Goal: Information Seeking & Learning: Get advice/opinions

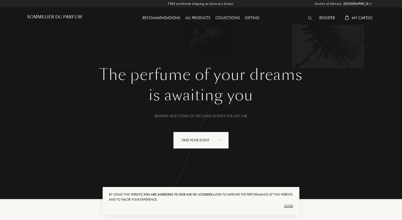
select select "PL"
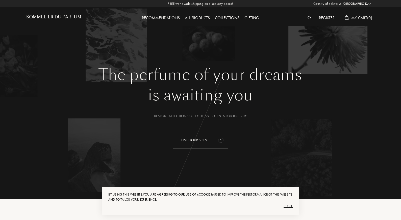
click at [211, 143] on div "Find your scent" at bounding box center [201, 140] width 56 height 17
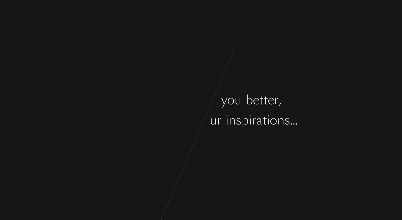
click at [289, 207] on div "L e t ’ s g e t t o k n o w y o u b e t t e r , Y o u r t a s t e s a n d y o u…" at bounding box center [201, 110] width 402 height 220
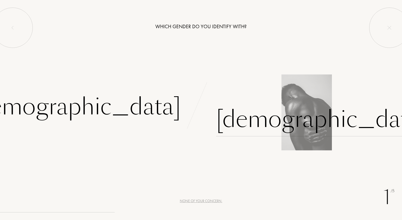
click at [244, 125] on div "[DEMOGRAPHIC_DATA]" at bounding box center [321, 119] width 211 height 34
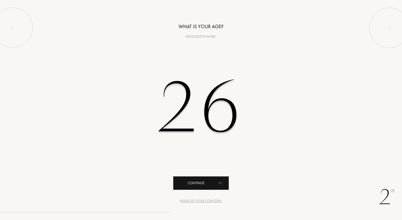
type input "26"
click at [204, 186] on div "Continue" at bounding box center [201, 183] width 56 height 13
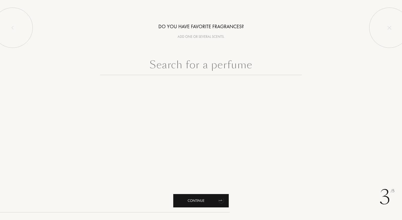
click at [202, 197] on div "Continue" at bounding box center [201, 200] width 56 height 13
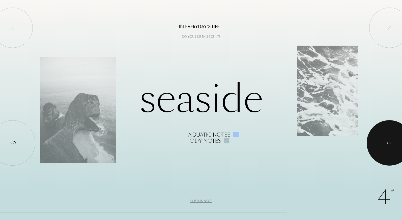
click at [387, 142] on div "Yes" at bounding box center [390, 143] width 6 height 6
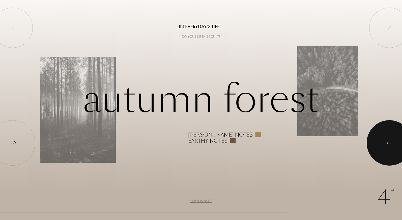
click at [393, 148] on div at bounding box center [389, 142] width 45 height 45
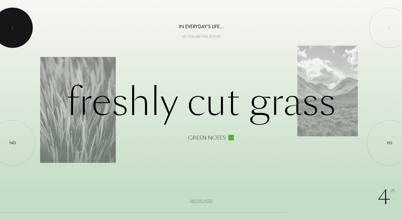
click at [8, 26] on div at bounding box center [12, 28] width 40 height 40
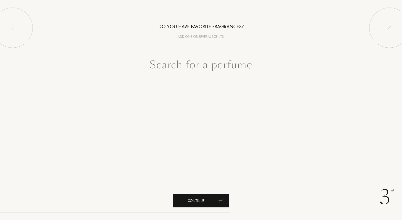
click at [212, 199] on div "Continue" at bounding box center [201, 200] width 56 height 13
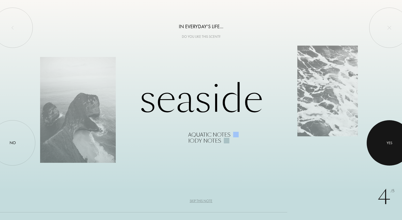
click at [377, 139] on div at bounding box center [389, 142] width 45 height 45
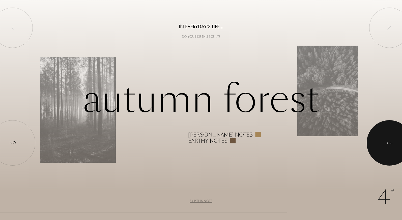
click at [393, 142] on div at bounding box center [389, 142] width 45 height 45
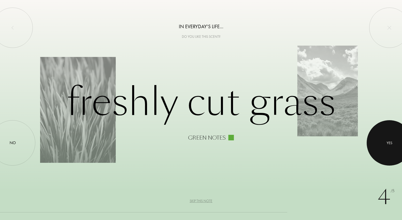
click at [396, 144] on div at bounding box center [389, 142] width 45 height 45
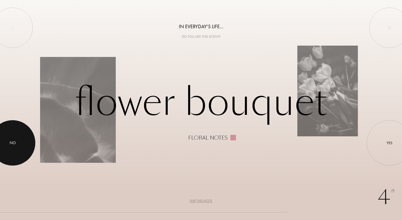
click at [16, 145] on div at bounding box center [12, 142] width 45 height 45
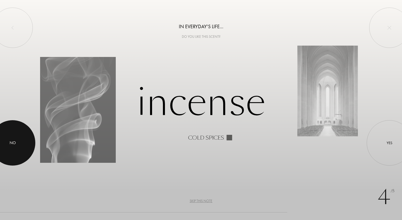
click at [11, 139] on div at bounding box center [12, 142] width 45 height 45
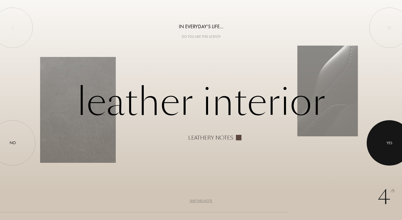
click at [390, 146] on div "Yes" at bounding box center [390, 143] width 6 height 6
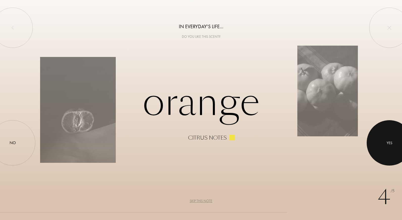
click at [396, 141] on div at bounding box center [389, 142] width 45 height 45
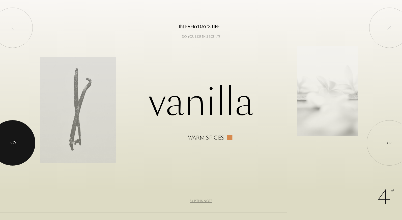
click at [23, 140] on div at bounding box center [12, 142] width 45 height 45
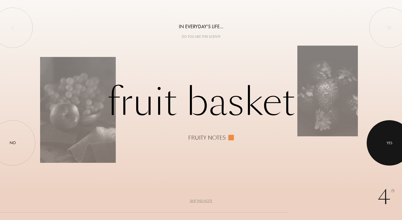
click at [379, 146] on div at bounding box center [389, 142] width 45 height 45
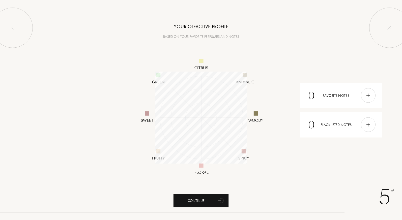
scroll to position [92, 92]
click at [218, 201] on icon "animation" at bounding box center [221, 200] width 6 height 7
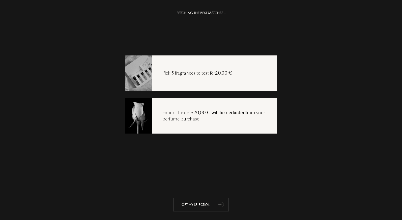
click at [212, 204] on div "Get my selection" at bounding box center [201, 204] width 56 height 13
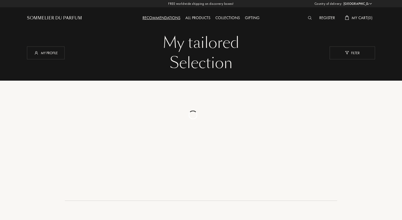
select select "PL"
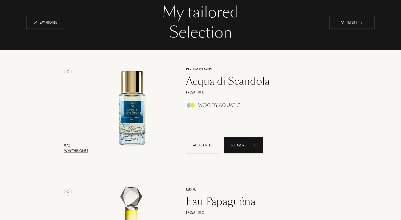
scroll to position [31, 0]
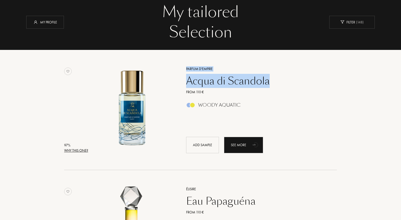
drag, startPoint x: 180, startPoint y: 69, endPoint x: 274, endPoint y: 83, distance: 94.2
click at [274, 83] on div "Parfum d'Empire Acqua di Scandola From 110 € Woody Aquatic Add sample See more" at bounding box center [255, 109] width 155 height 99
copy div "Parfum d'Empire Acqua di Scandola"
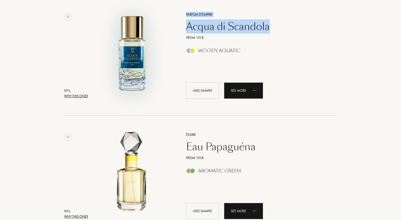
scroll to position [113, 0]
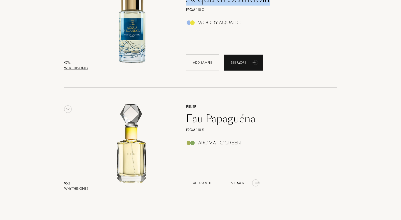
click at [247, 181] on div "See more" at bounding box center [243, 183] width 39 height 16
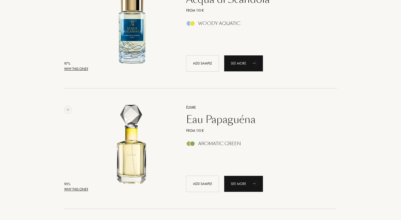
click at [73, 189] on div "Why this one?" at bounding box center [76, 189] width 24 height 5
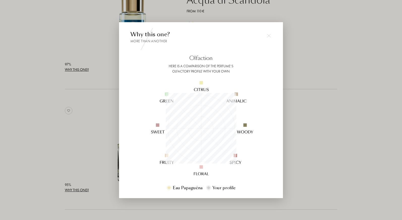
scroll to position [71, 71]
click at [71, 127] on div at bounding box center [201, 110] width 402 height 220
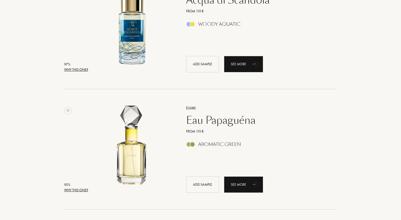
click at [69, 193] on div "95 % Why this one? Élisire Eau Papaguéna From 110 € Aromatic Green Add sample S…" at bounding box center [200, 154] width 273 height 111
click at [69, 191] on div "Why this one?" at bounding box center [76, 190] width 24 height 5
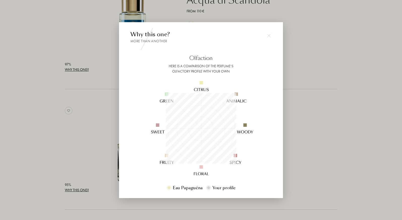
click at [63, 129] on div at bounding box center [201, 110] width 402 height 220
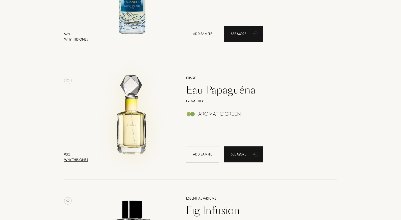
scroll to position [144, 0]
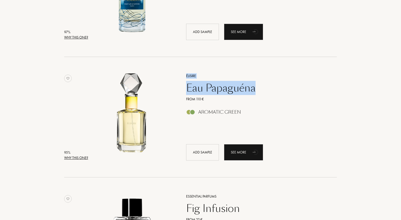
drag, startPoint x: 187, startPoint y: 72, endPoint x: 269, endPoint y: 92, distance: 84.5
click at [269, 92] on div "Élisire Eau Papaguéna From 110 € Aromatic Green Add sample See more" at bounding box center [255, 116] width 155 height 99
copy div "Élisire [PERSON_NAME]"
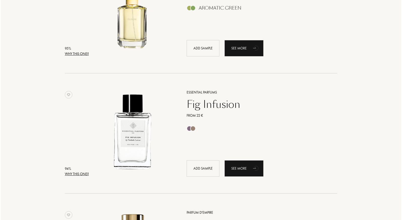
scroll to position [249, 0]
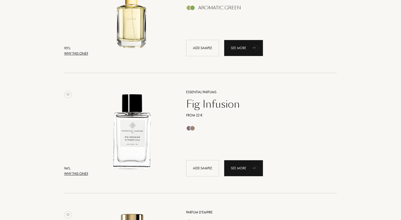
click at [74, 176] on div "Why this one?" at bounding box center [76, 173] width 24 height 5
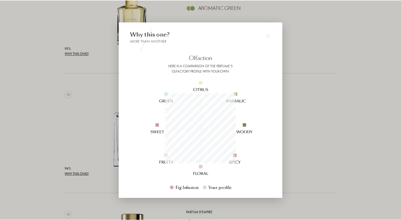
scroll to position [71, 71]
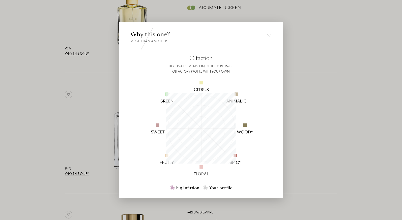
click at [36, 121] on div at bounding box center [201, 110] width 402 height 220
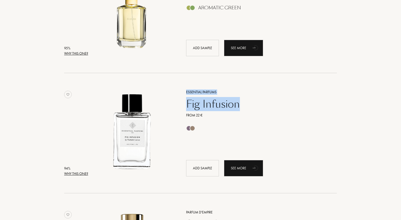
drag, startPoint x: 186, startPoint y: 88, endPoint x: 238, endPoint y: 103, distance: 53.6
click at [238, 103] on div "Essential Parfums Fig Infusion From 22 € Add sample See more" at bounding box center [255, 132] width 155 height 99
copy div "Essential Parfums Fig Infusion"
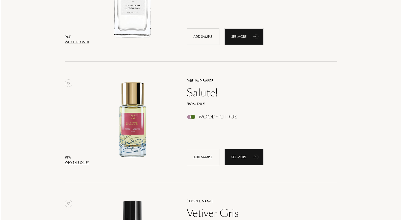
scroll to position [381, 0]
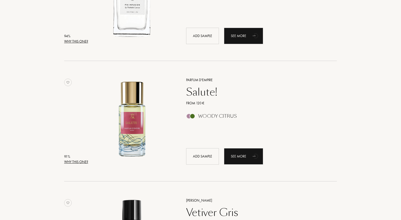
click at [74, 162] on div "Why this one?" at bounding box center [76, 161] width 24 height 5
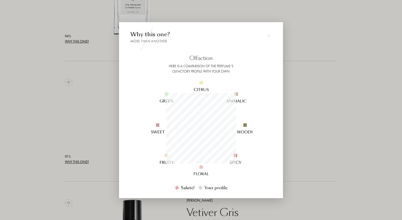
scroll to position [71, 71]
click at [79, 104] on div at bounding box center [201, 110] width 402 height 220
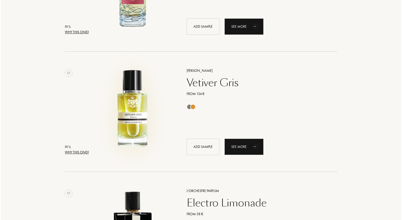
scroll to position [512, 0]
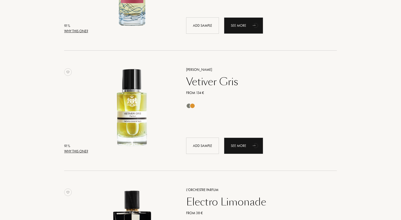
click at [87, 150] on div "Why this one?" at bounding box center [76, 151] width 24 height 5
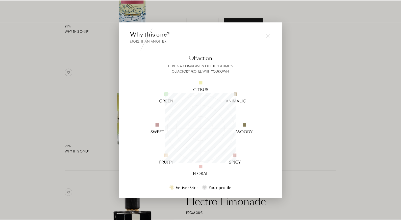
scroll to position [71, 71]
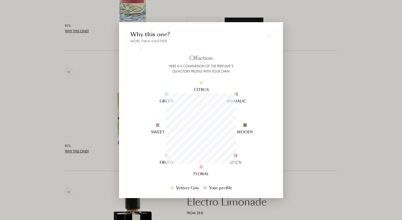
click at [89, 144] on div at bounding box center [201, 110] width 402 height 220
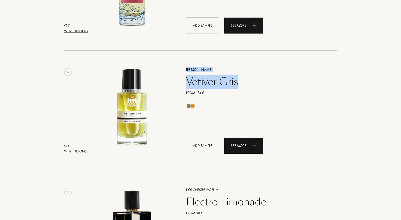
drag, startPoint x: 185, startPoint y: 62, endPoint x: 279, endPoint y: 57, distance: 94.0
click at [245, 82] on div "[PERSON_NAME] Vetiver Gris From 134 € Add sample See more" at bounding box center [255, 110] width 155 height 99
copy div "[PERSON_NAME] Vetiver Gris"
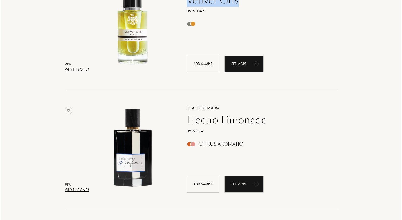
scroll to position [628, 0]
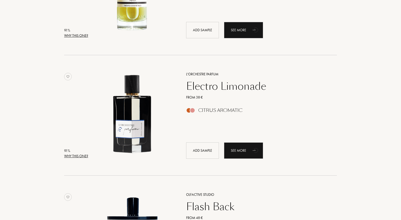
click at [83, 155] on div "Why this one?" at bounding box center [76, 156] width 24 height 5
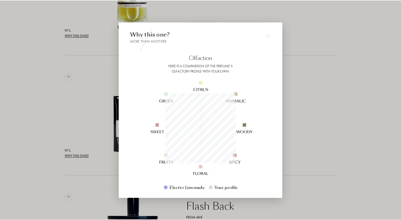
scroll to position [71, 71]
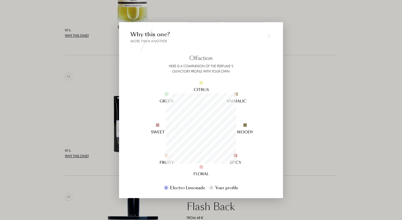
click at [84, 108] on div at bounding box center [201, 110] width 402 height 220
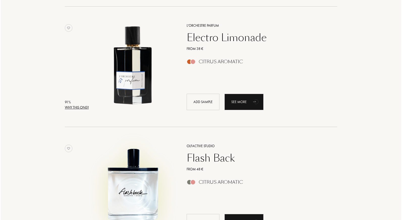
scroll to position [707, 0]
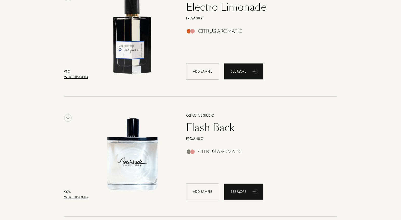
click at [82, 198] on div "Why this one?" at bounding box center [76, 197] width 24 height 5
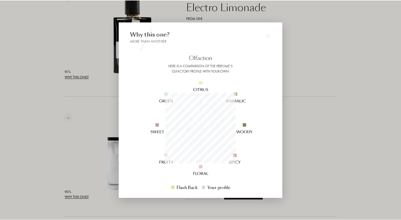
scroll to position [71, 71]
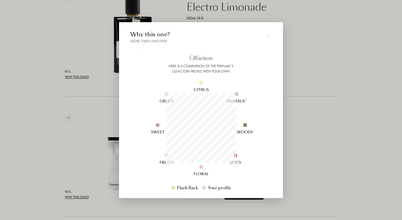
click at [83, 138] on div at bounding box center [201, 110] width 402 height 220
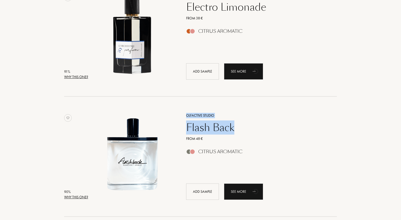
drag, startPoint x: 187, startPoint y: 107, endPoint x: 244, endPoint y: 126, distance: 60.0
click at [244, 126] on div "Olfactive Studio Flash Back From 48 € Citrus Aromatic Add sample See more" at bounding box center [255, 156] width 155 height 99
copy div "Olfactive Studio Flash Back"
